Goal: Navigation & Orientation: Find specific page/section

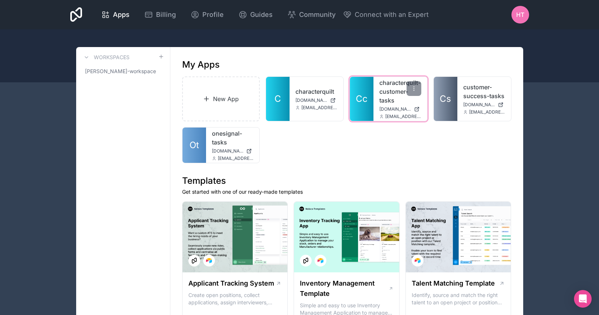
click at [387, 94] on link "characterquilt-customer-tasks" at bounding box center [400, 91] width 42 height 26
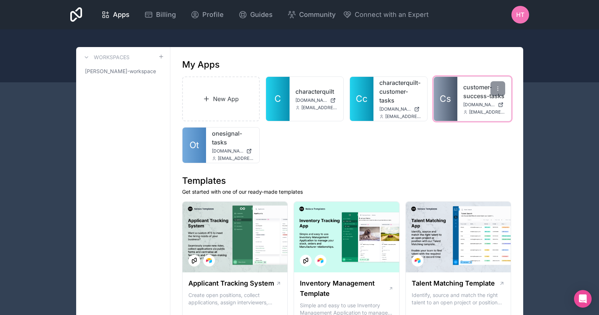
click at [475, 99] on link "customer-success-tasks" at bounding box center [484, 92] width 42 height 18
